Goal: Download file/media

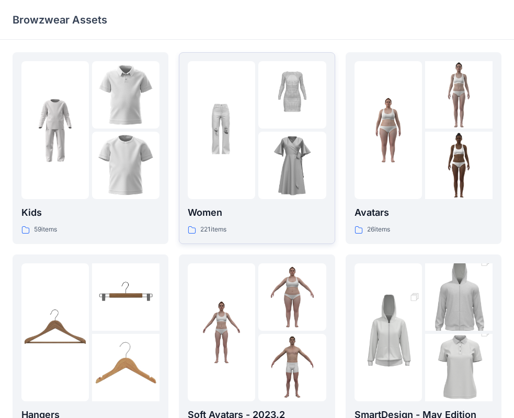
click at [255, 133] on div at bounding box center [221, 130] width 67 height 138
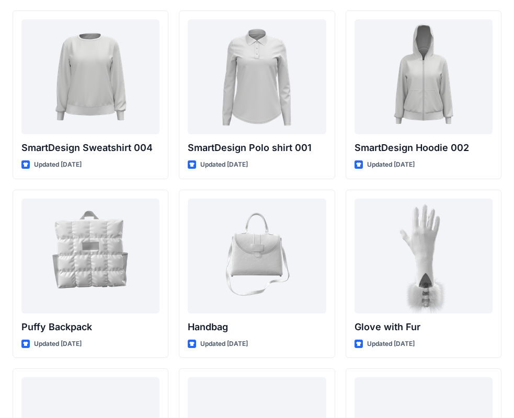
scroll to position [8135, 0]
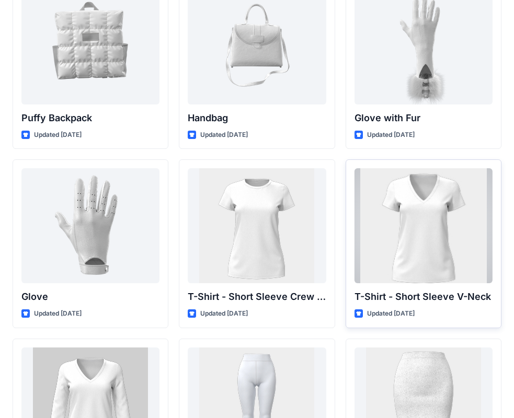
click at [375, 176] on div at bounding box center [424, 225] width 138 height 115
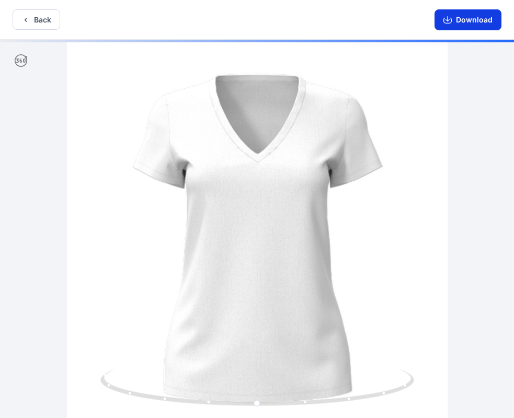
click at [461, 26] on button "Download" at bounding box center [468, 19] width 67 height 21
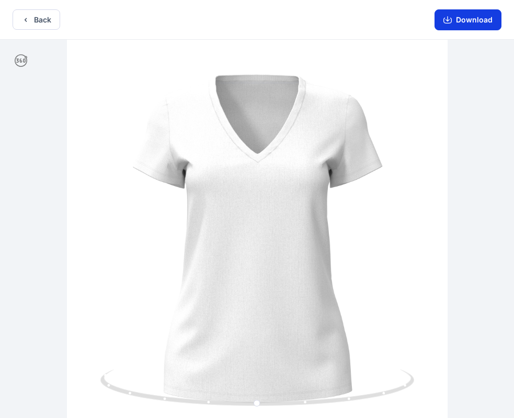
click at [466, 16] on button "Download" at bounding box center [468, 19] width 67 height 21
drag, startPoint x: 395, startPoint y: 2, endPoint x: 295, endPoint y: 31, distance: 104.6
click at [295, 31] on div "Back Download" at bounding box center [257, 20] width 514 height 40
drag, startPoint x: 308, startPoint y: 2, endPoint x: 249, endPoint y: 32, distance: 66.7
click at [249, 32] on div "Back Download" at bounding box center [257, 20] width 514 height 40
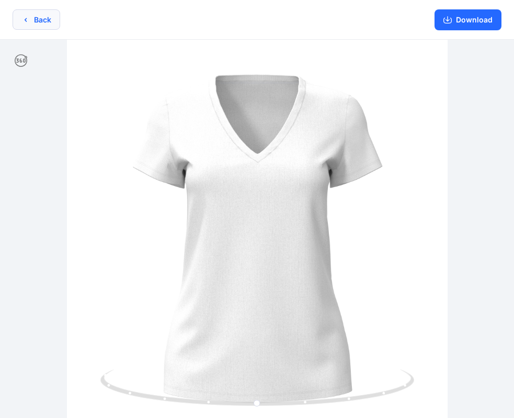
click at [36, 13] on button "Back" at bounding box center [37, 19] width 48 height 20
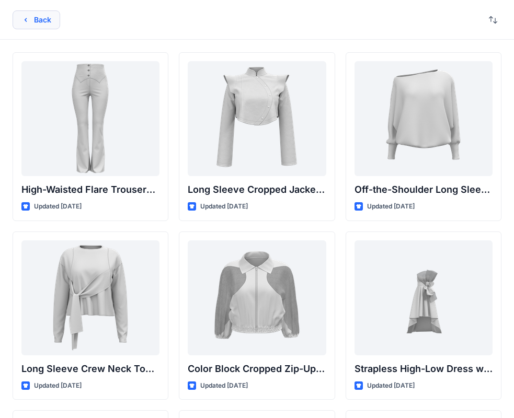
click at [26, 17] on icon "button" at bounding box center [25, 20] width 8 height 8
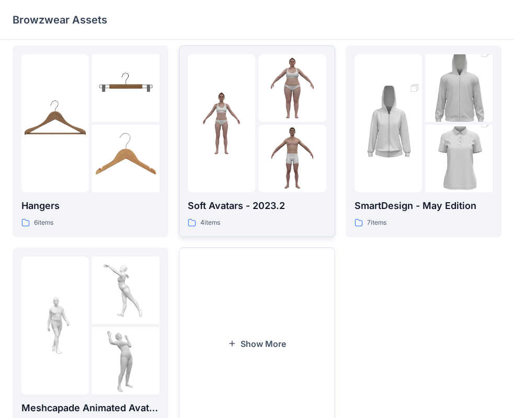
scroll to position [260, 0]
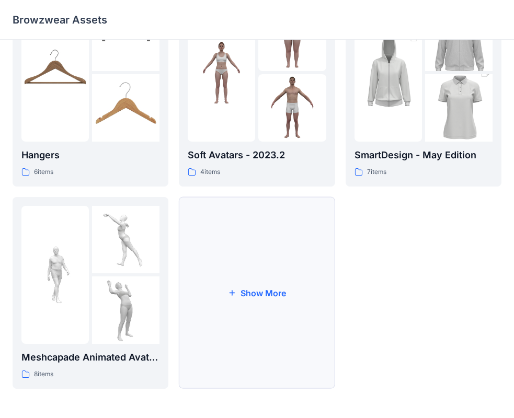
click at [282, 228] on button "Show More" at bounding box center [257, 293] width 156 height 192
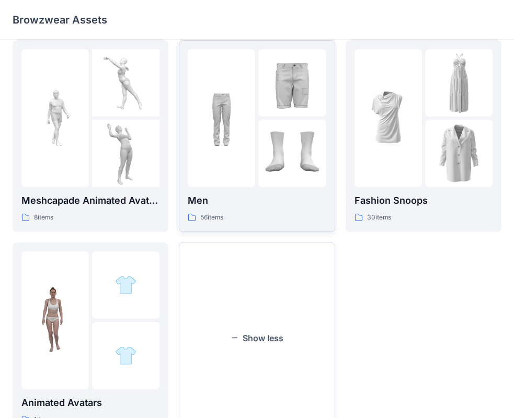
scroll to position [462, 0]
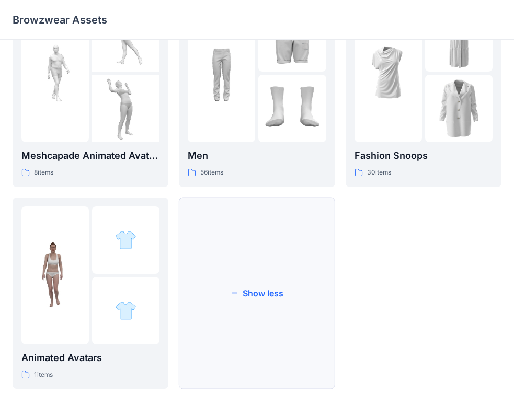
click at [275, 212] on button "Show less" at bounding box center [257, 294] width 156 height 192
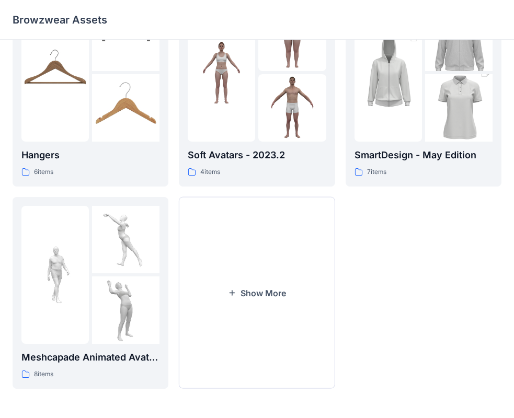
scroll to position [260, 0]
click at [274, 209] on button "Show More" at bounding box center [257, 293] width 156 height 192
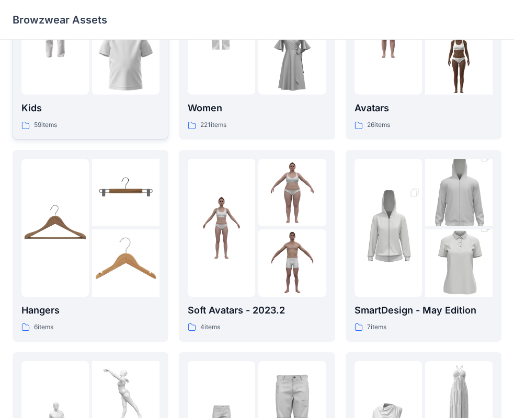
scroll to position [52, 0]
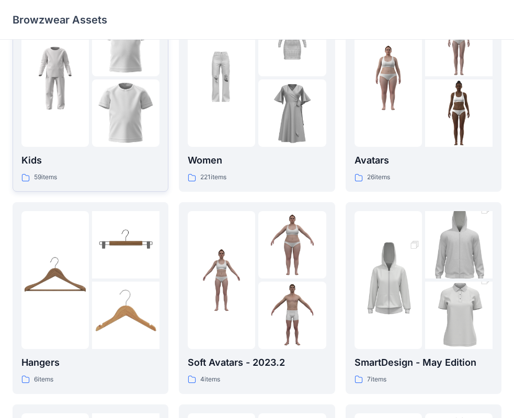
click at [123, 116] on img at bounding box center [125, 113] width 67 height 67
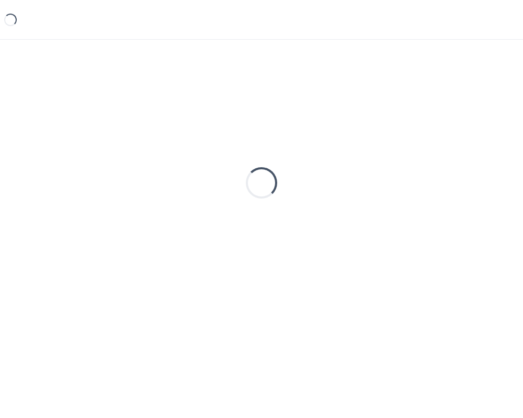
click at [123, 116] on div "Loading..." at bounding box center [262, 183] width 498 height 262
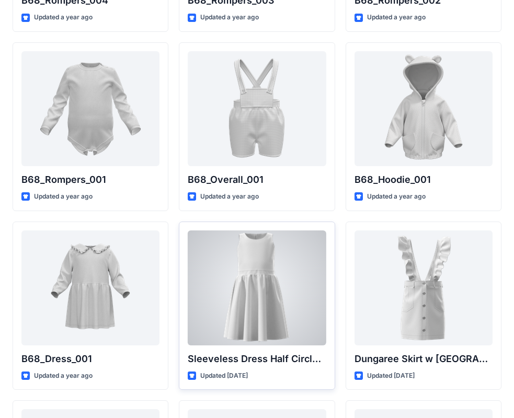
scroll to position [2086, 0]
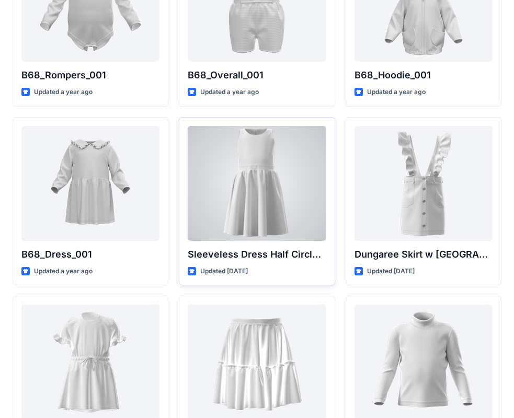
click at [305, 216] on div at bounding box center [257, 183] width 138 height 115
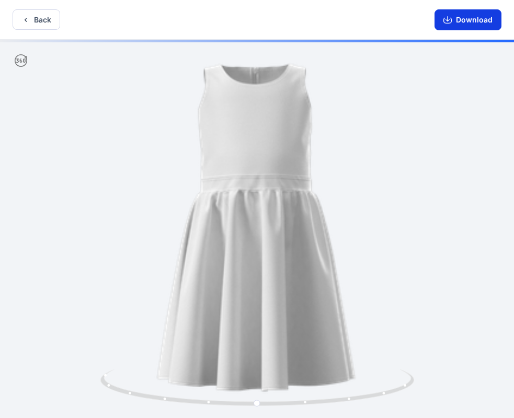
click at [482, 16] on button "Download" at bounding box center [468, 19] width 67 height 21
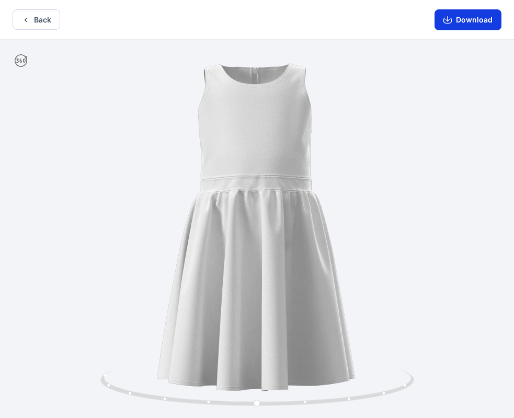
click at [461, 21] on button "Download" at bounding box center [468, 19] width 67 height 21
drag, startPoint x: 193, startPoint y: 12, endPoint x: 70, endPoint y: -21, distance: 127.3
click at [70, 0] on html "Back Download Version History" at bounding box center [257, 210] width 514 height 421
